Goal: Contribute content

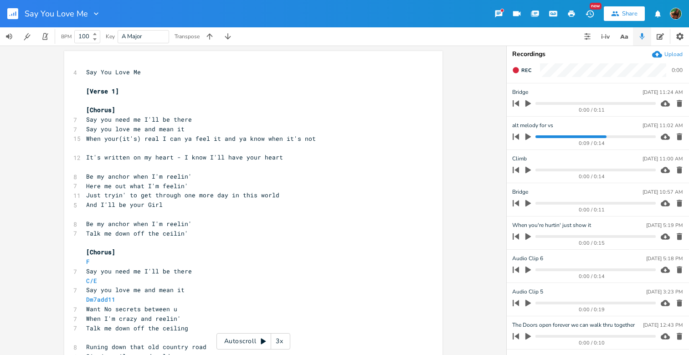
scroll to position [0, 70]
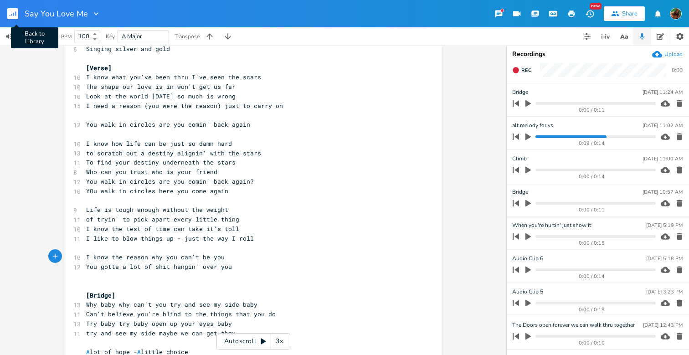
click at [15, 11] on rect "button" at bounding box center [12, 13] width 11 height 11
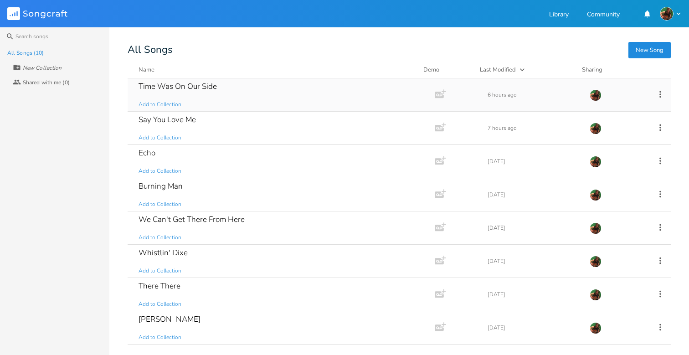
click at [188, 90] on div "Time Was On Our Side" at bounding box center [178, 86] width 78 height 8
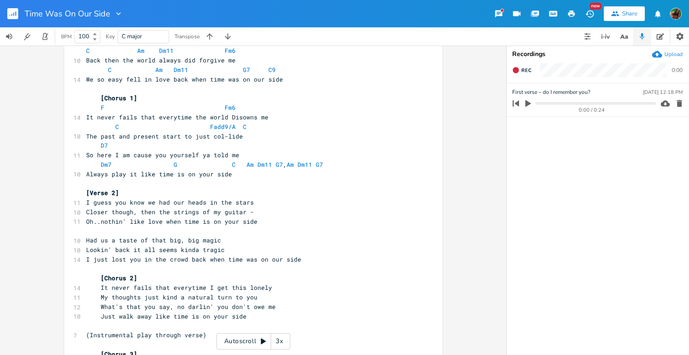
scroll to position [232, 0]
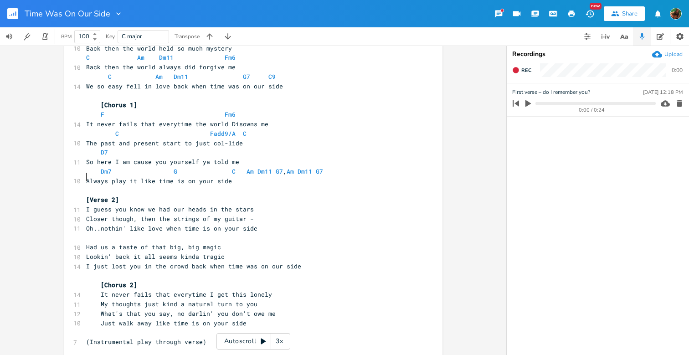
click at [287, 185] on pre "​" at bounding box center [248, 190] width 329 height 10
click at [287, 176] on pre "Always play it like time is on your side" at bounding box center [248, 181] width 329 height 10
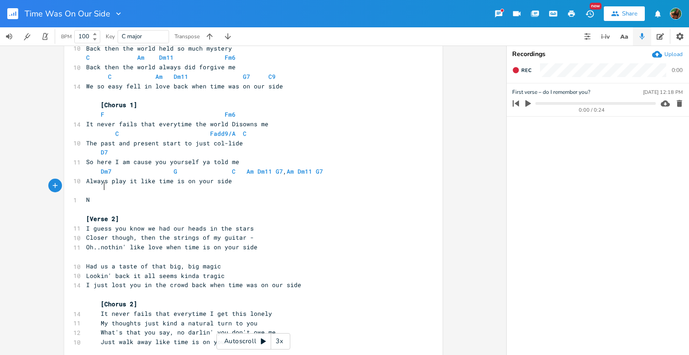
type textarea "Ne"
type textarea "[New Verse]"
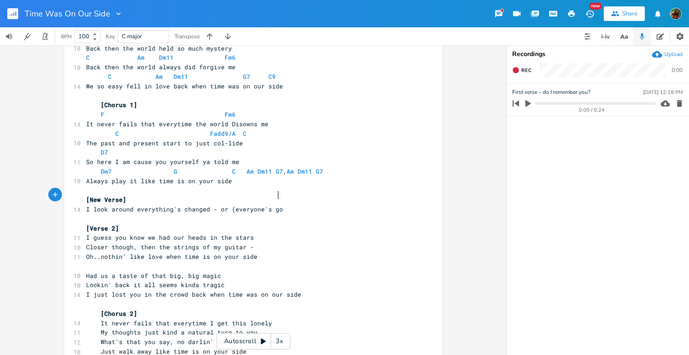
scroll to position [0, 128]
type textarea "I look around everything's changed - or (everyone's gone some say for"
type textarea "ever some"
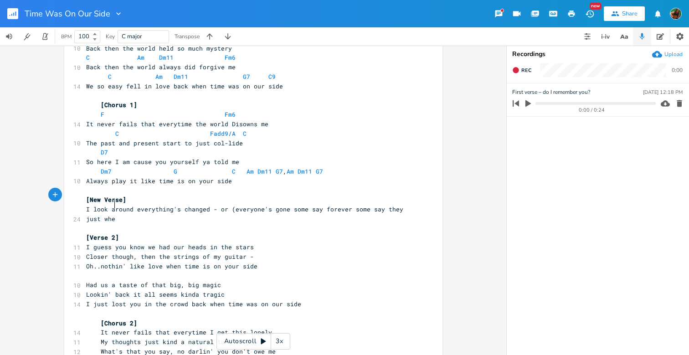
scroll to position [0, 45]
type textarea "say they just when"
type textarea "ent home)"
click at [175, 205] on pre "I look around everything's changed - or (everyone's gone some say forever some …" at bounding box center [248, 214] width 329 height 19
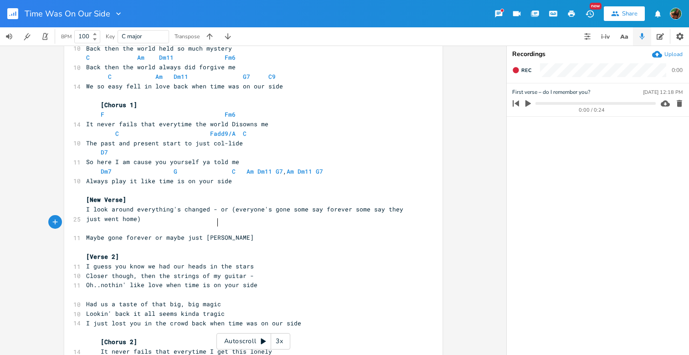
scroll to position [0, 90]
type textarea "Maybe gone forever or maybe just [PERSON_NAME]"
type textarea "t home"
